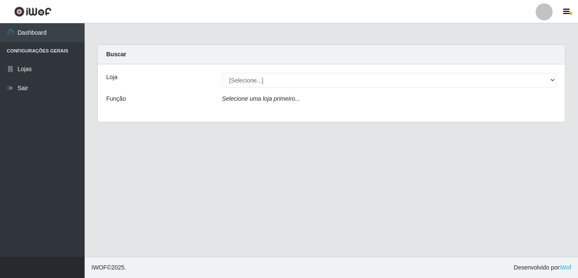
click at [257, 101] on icon "Selecione uma loja primeiro..." at bounding box center [261, 98] width 78 height 7
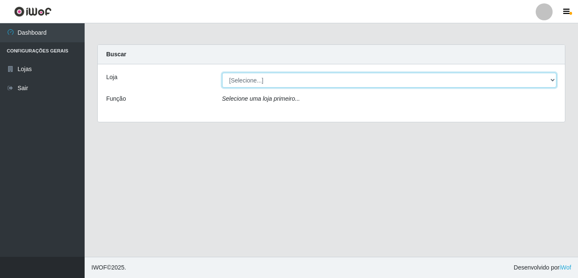
click at [247, 82] on select "[Selecione...] Rede Potiguar 3 - [GEOGRAPHIC_DATA]" at bounding box center [389, 80] width 334 height 15
select select "103"
click at [222, 73] on select "[Selecione...] Rede Potiguar 3 - [GEOGRAPHIC_DATA]" at bounding box center [389, 80] width 334 height 15
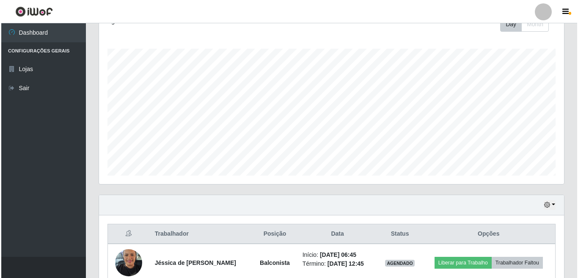
scroll to position [171, 0]
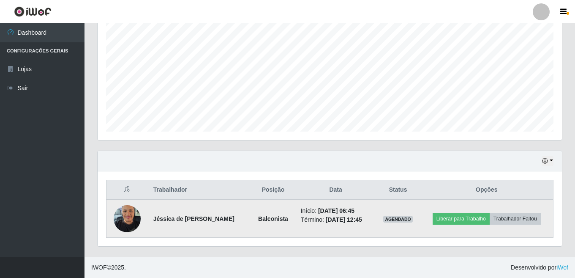
click at [118, 218] on img at bounding box center [127, 218] width 27 height 36
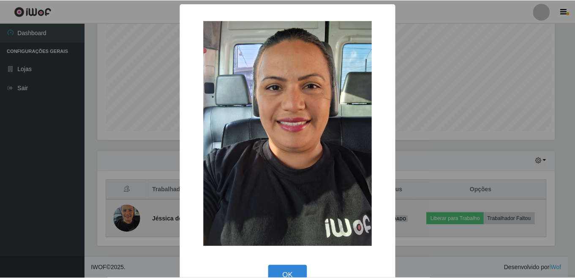
scroll to position [175, 460]
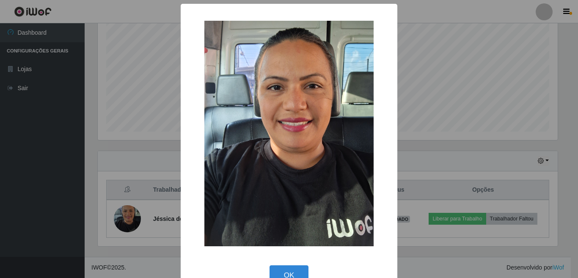
click at [54, 145] on div "× OK Cancel" at bounding box center [289, 139] width 578 height 278
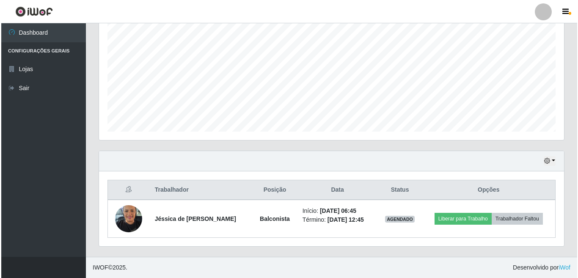
scroll to position [175, 465]
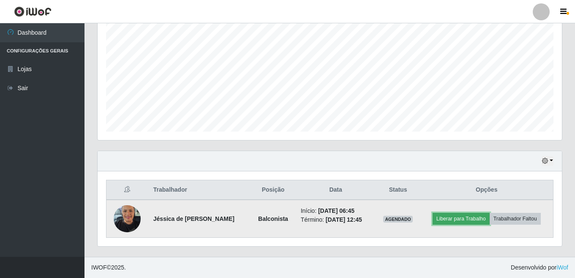
click at [481, 218] on button "Liberar para Trabalho" at bounding box center [461, 219] width 57 height 12
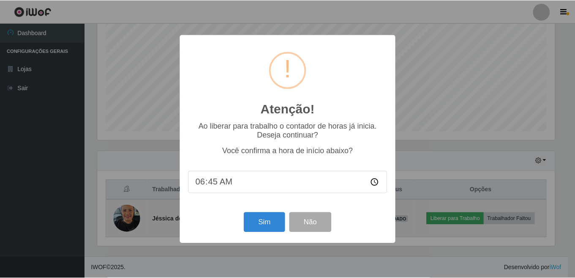
scroll to position [175, 460]
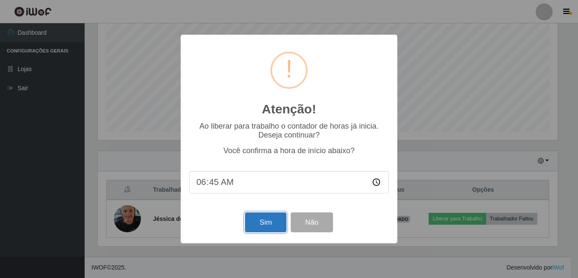
click at [271, 228] on button "Sim" at bounding box center [265, 222] width 41 height 20
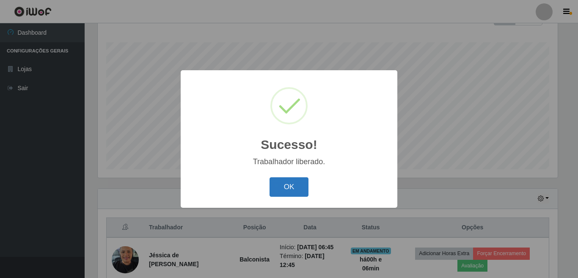
click at [285, 186] on button "OK" at bounding box center [288, 187] width 39 height 20
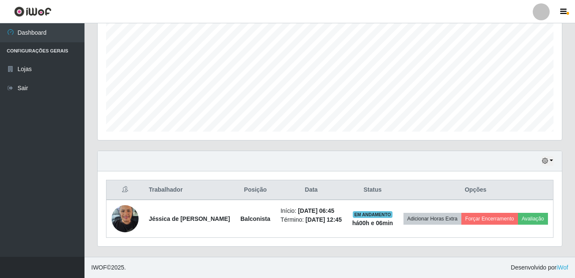
scroll to position [177, 0]
